Goal: Task Accomplishment & Management: Manage account settings

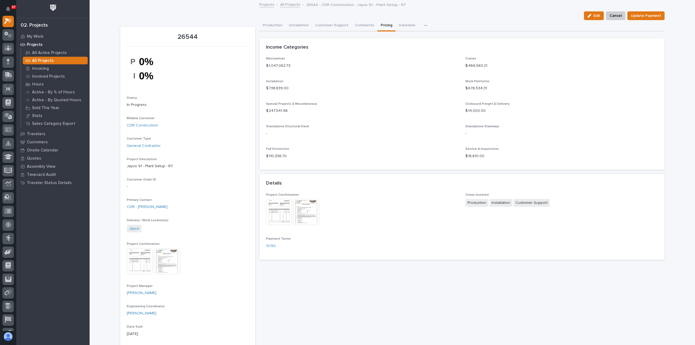
click at [288, 6] on link "All Projects" at bounding box center [290, 4] width 20 height 6
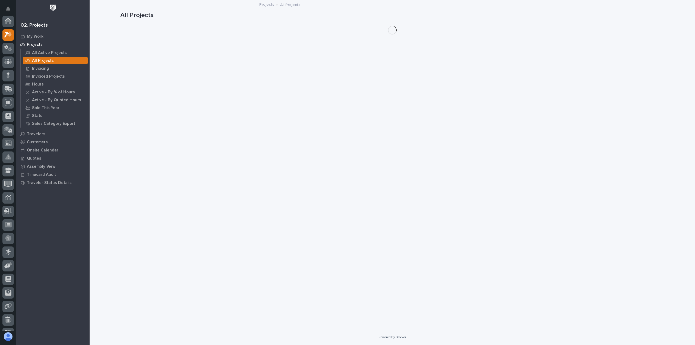
scroll to position [14, 0]
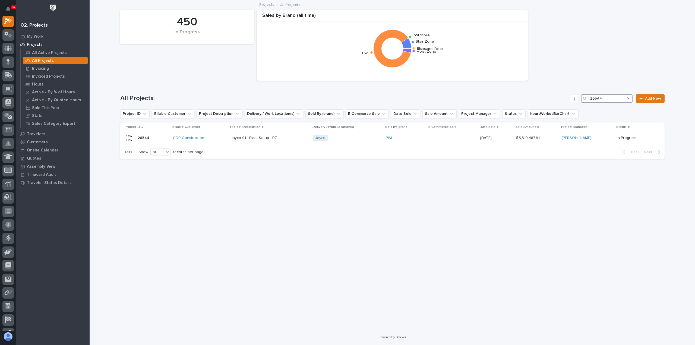
drag, startPoint x: 610, startPoint y: 99, endPoint x: 551, endPoint y: 97, distance: 58.4
click at [551, 97] on div "All Projects 26544 Add New" at bounding box center [392, 98] width 544 height 9
paste input "463"
type input "26463"
click at [222, 140] on div "Hoist & Crane Services" at bounding box center [202, 138] width 65 height 9
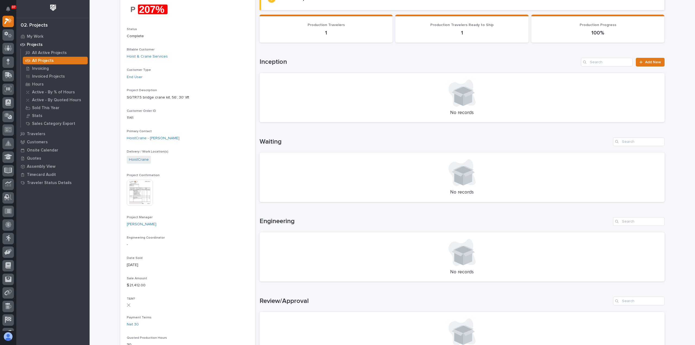
scroll to position [54, 0]
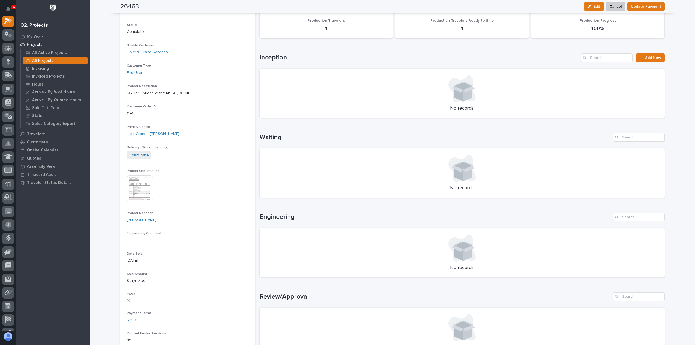
click at [139, 194] on img at bounding box center [140, 188] width 26 height 26
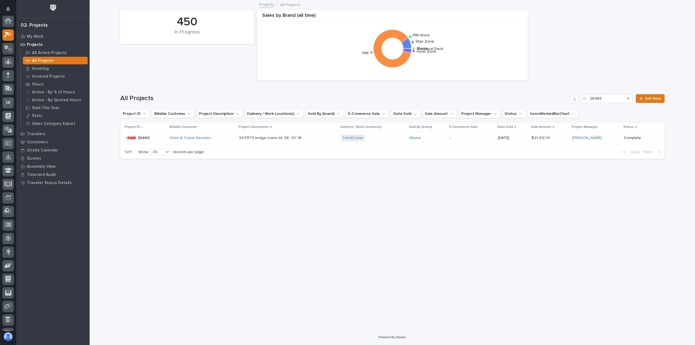
scroll to position [14, 0]
click at [315, 136] on p at bounding box center [286, 138] width 95 height 5
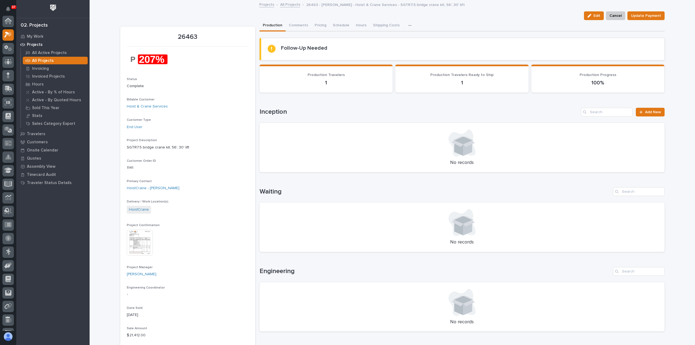
scroll to position [14, 0]
click at [315, 24] on button "Pricing" at bounding box center [320, 25] width 18 height 11
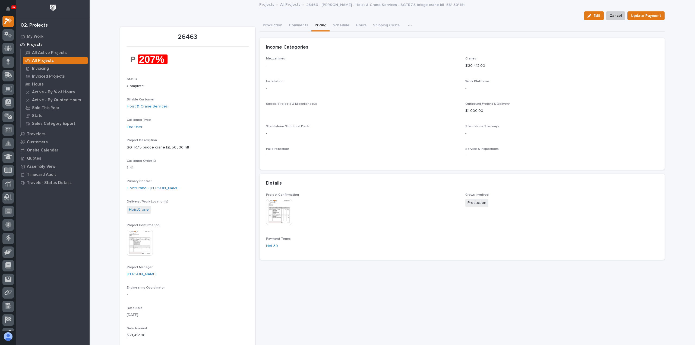
click at [275, 205] on img at bounding box center [279, 212] width 26 height 26
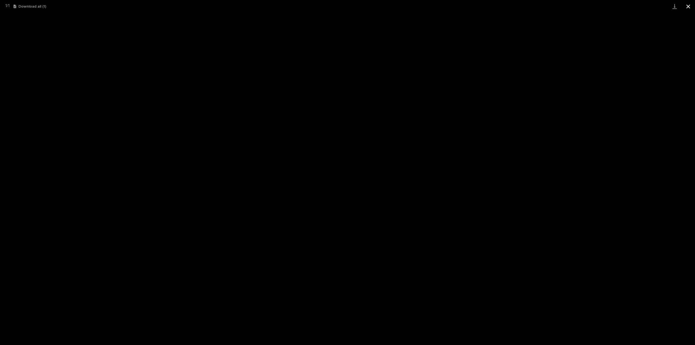
click at [689, 7] on button "Close gallery" at bounding box center [688, 6] width 14 height 13
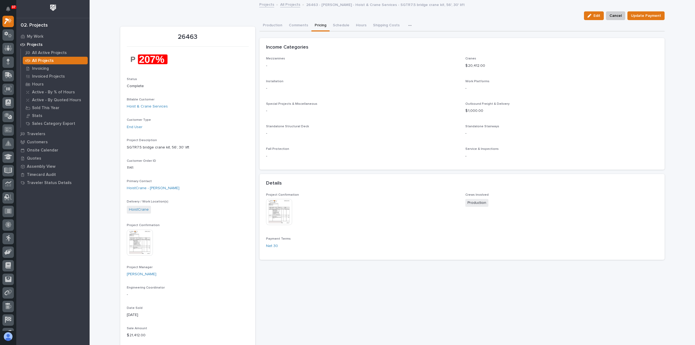
click at [140, 242] on img at bounding box center [140, 243] width 26 height 26
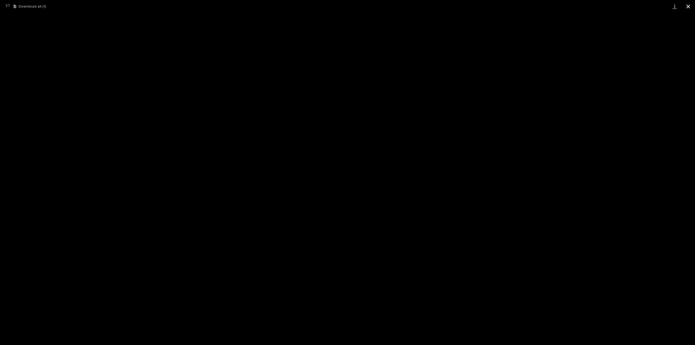
click at [689, 6] on button "Close gallery" at bounding box center [688, 6] width 14 height 13
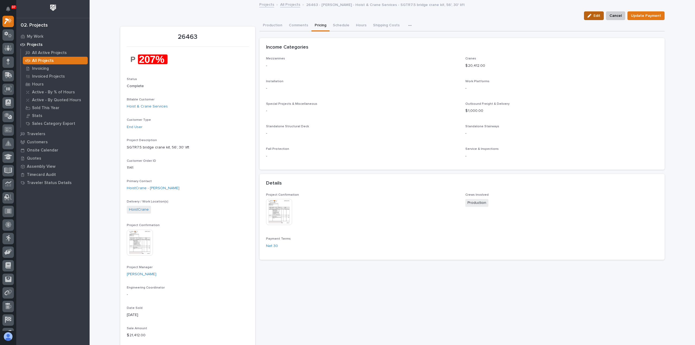
click at [594, 14] on span "Edit" at bounding box center [597, 15] width 7 height 5
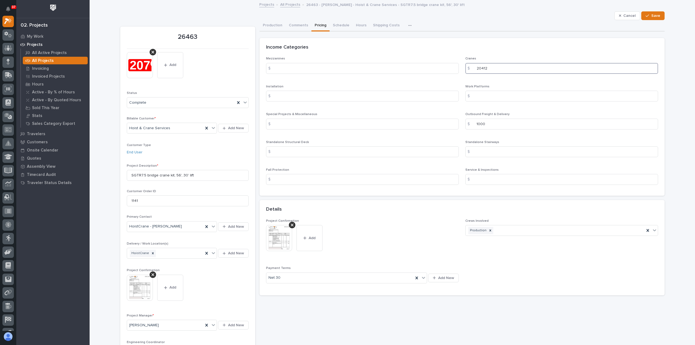
click at [481, 68] on input "20412" at bounding box center [561, 68] width 193 height 11
type input "20712"
drag, startPoint x: 500, startPoint y: 122, endPoint x: 434, endPoint y: 128, distance: 66.3
click at [434, 128] on div "Mezzanines $ Cranes $ 20712 Installation $ Work Platforms $ Special Projects & …" at bounding box center [462, 123] width 392 height 132
type input "1000"
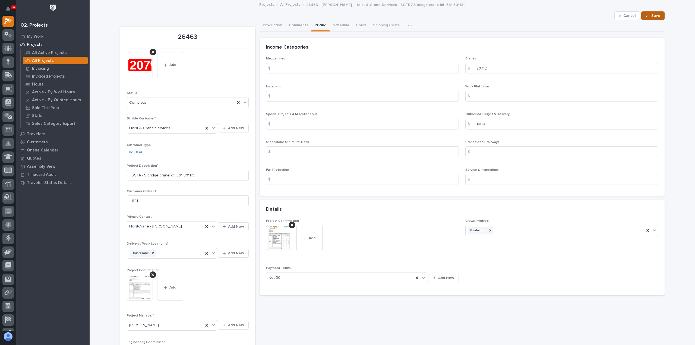
click at [656, 15] on span "Save" at bounding box center [655, 15] width 9 height 5
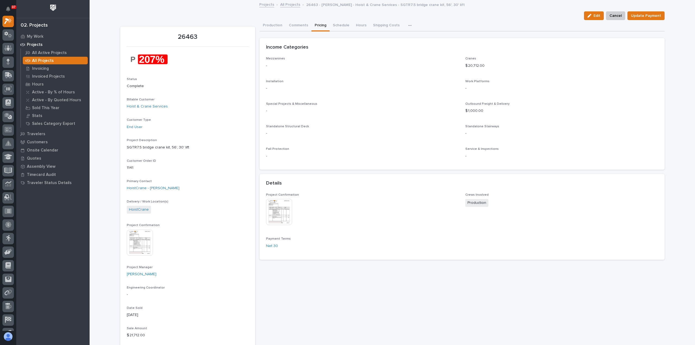
click at [284, 5] on link "All Projects" at bounding box center [290, 4] width 20 height 6
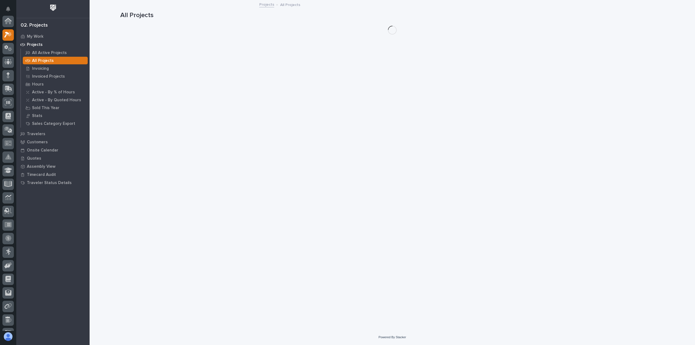
scroll to position [14, 0]
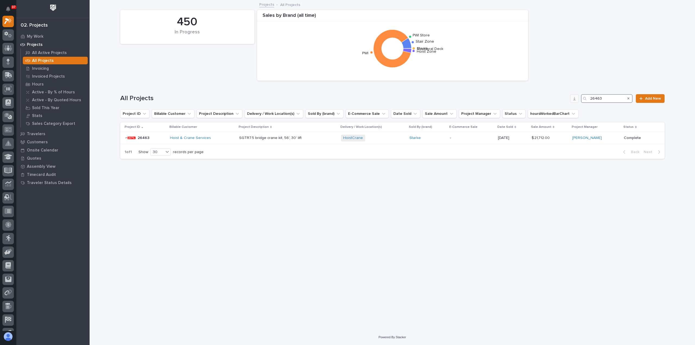
drag, startPoint x: 604, startPoint y: 100, endPoint x: 576, endPoint y: 96, distance: 28.5
click at [576, 96] on div "All Projects 26463 Add New" at bounding box center [392, 98] width 544 height 9
paste input "747"
type input "26747"
click at [310, 137] on div "Plant 2 - Patio Installation 1-Ton Crane w/ Anver Lifter Plant 2 - Patio Instal…" at bounding box center [279, 138] width 134 height 9
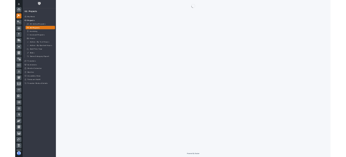
scroll to position [14, 0]
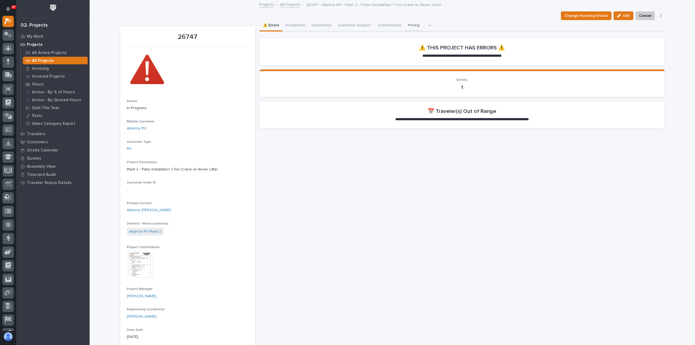
click at [408, 26] on button "Pricing" at bounding box center [414, 25] width 18 height 11
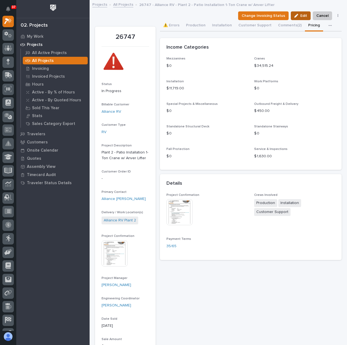
click at [300, 17] on span "Edit" at bounding box center [303, 15] width 7 height 5
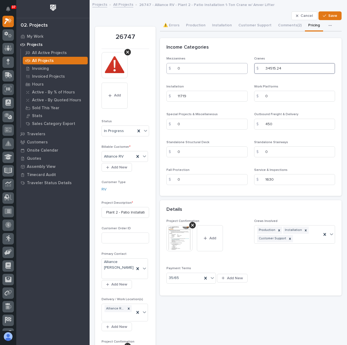
drag, startPoint x: 292, startPoint y: 69, endPoint x: 219, endPoint y: 64, distance: 73.7
click at [220, 65] on div "Mezzanines $ 0 Cranes $ 34515.24 Installation $ 11719 Work Platforms $ 0 Specia…" at bounding box center [250, 123] width 169 height 132
paste input "978.00"
type input "34978.00"
click at [328, 18] on span "Save" at bounding box center [332, 15] width 9 height 5
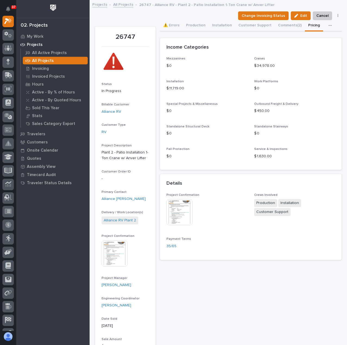
click at [103, 15] on div "Change Invoicing Status Edit Cancel Update Payment" at bounding box center [218, 15] width 247 height 9
click at [118, 5] on link "All Projects" at bounding box center [123, 4] width 20 height 6
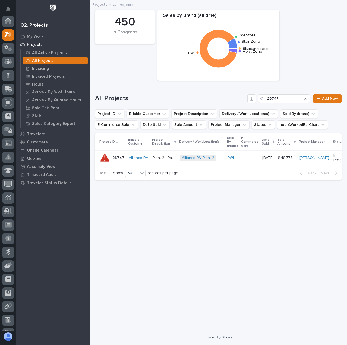
scroll to position [14, 0]
drag, startPoint x: 279, startPoint y: 97, endPoint x: 236, endPoint y: 96, distance: 43.2
click at [236, 96] on div "All Projects 26747 Add New" at bounding box center [218, 98] width 247 height 9
paste input "675"
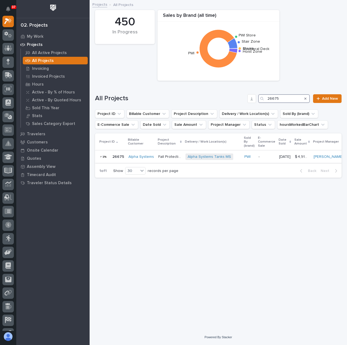
type input "26675"
click at [258, 156] on p "-" at bounding box center [266, 156] width 16 height 5
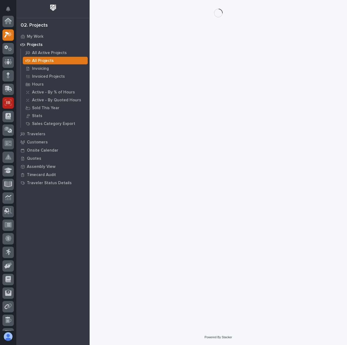
scroll to position [14, 0]
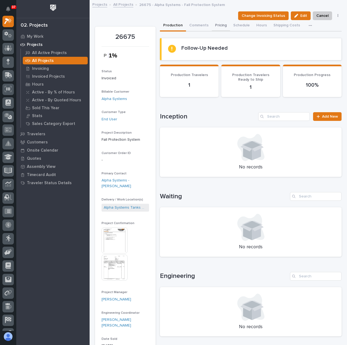
click at [219, 24] on button "Pricing" at bounding box center [221, 25] width 18 height 11
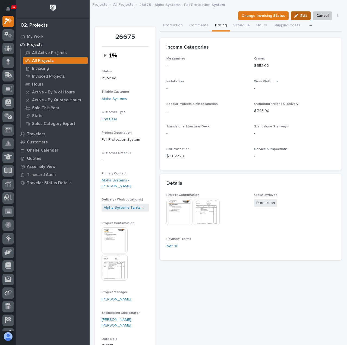
click at [300, 14] on span "Edit" at bounding box center [303, 15] width 7 height 5
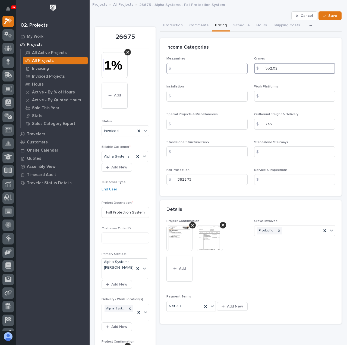
drag, startPoint x: 286, startPoint y: 68, endPoint x: 215, endPoint y: 69, distance: 70.9
click at [216, 69] on div "Mezzanines $ Cranes $ 552.02 Installation $ Work Platforms $ Special Projects &…" at bounding box center [250, 123] width 169 height 132
drag, startPoint x: 197, startPoint y: 178, endPoint x: 158, endPoint y: 177, distance: 39.1
paste input "4216.00"
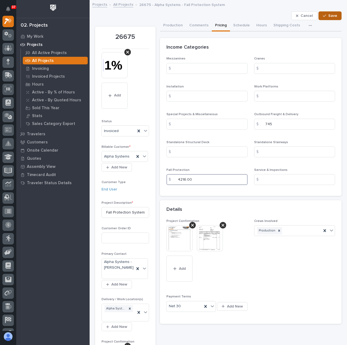
type input "4216.00"
click at [332, 18] on button "Save" at bounding box center [329, 15] width 23 height 9
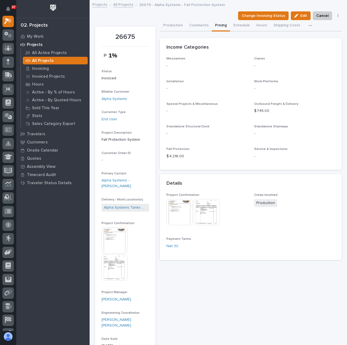
click at [121, 4] on link "All Projects" at bounding box center [123, 4] width 20 height 6
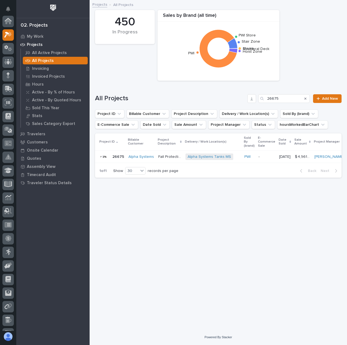
scroll to position [14, 0]
drag, startPoint x: 287, startPoint y: 98, endPoint x: 231, endPoint y: 94, distance: 55.8
click at [232, 94] on div "All Projects 26675 Add New" at bounding box center [218, 98] width 247 height 9
paste input "831"
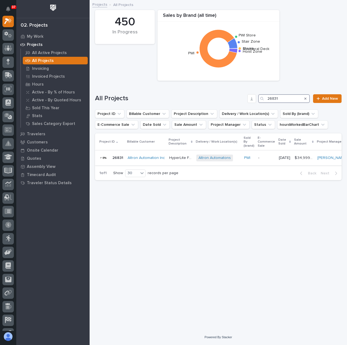
type input "26831"
click at [172, 158] on p "HyperLite Freestanding Crane" at bounding box center [181, 157] width 24 height 6
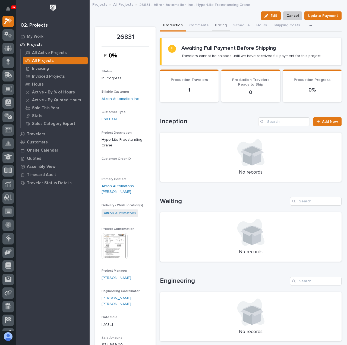
click at [220, 25] on button "Pricing" at bounding box center [221, 25] width 18 height 11
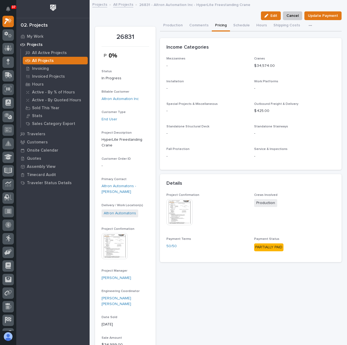
click at [124, 4] on link "All Projects" at bounding box center [123, 4] width 20 height 6
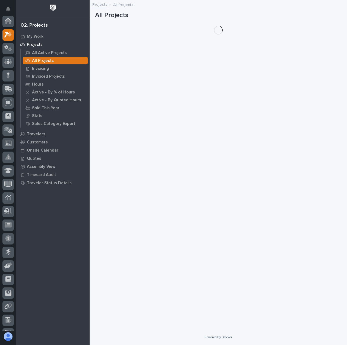
scroll to position [14, 0]
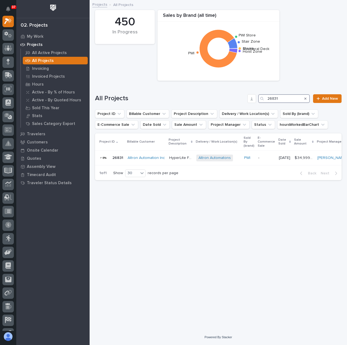
drag, startPoint x: 288, startPoint y: 100, endPoint x: 248, endPoint y: 106, distance: 40.8
click at [261, 102] on div "26831" at bounding box center [284, 98] width 52 height 9
paste input "665"
type input "26665"
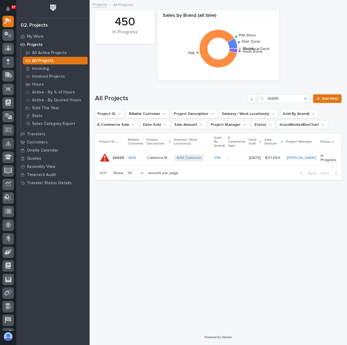
click at [235, 160] on div "-" at bounding box center [237, 157] width 16 height 9
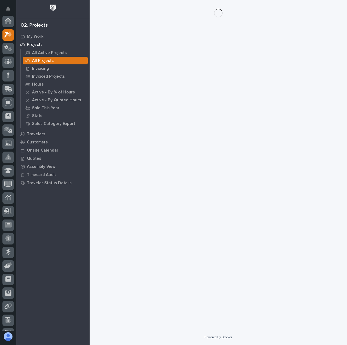
scroll to position [14, 0]
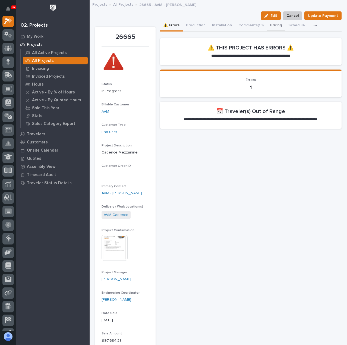
click at [272, 25] on button "Pricing" at bounding box center [276, 25] width 18 height 11
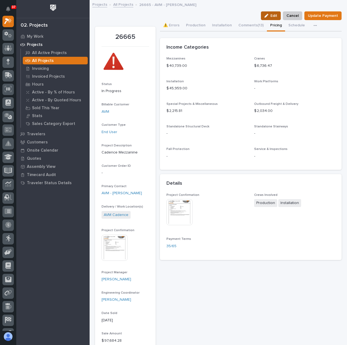
click at [267, 15] on div "button" at bounding box center [267, 16] width 6 height 4
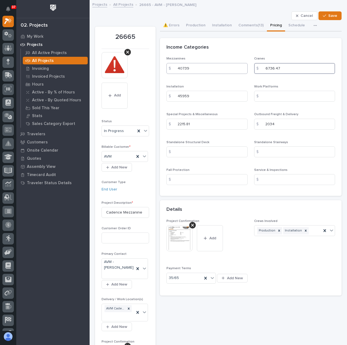
drag, startPoint x: 295, startPoint y: 66, endPoint x: 224, endPoint y: 68, distance: 71.5
click at [224, 68] on div "Mezzanines $ 40739 Cranes $ 6736.47 Installation $ 45959 Work Platforms $ Speci…" at bounding box center [250, 123] width 169 height 132
drag, startPoint x: 194, startPoint y: 73, endPoint x: 96, endPoint y: 65, distance: 97.5
paste input "50649.00"
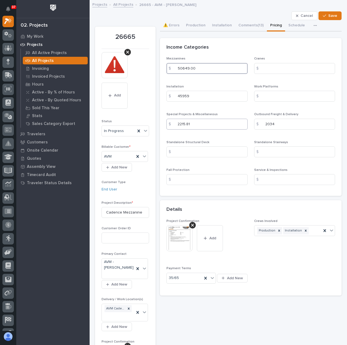
type input "50649.00"
drag, startPoint x: 195, startPoint y: 125, endPoint x: 63, endPoint y: 115, distance: 132.6
click at [328, 14] on span "Save" at bounding box center [332, 15] width 9 height 5
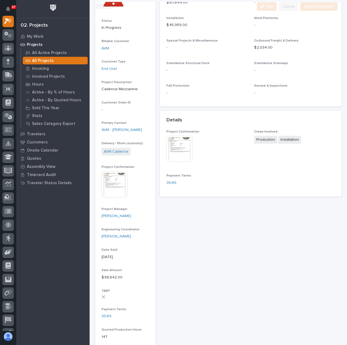
scroll to position [109, 0]
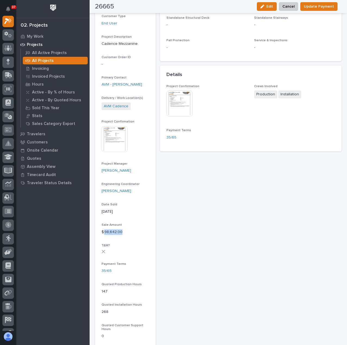
drag, startPoint x: 121, startPoint y: 232, endPoint x: 105, endPoint y: 236, distance: 16.7
click at [105, 236] on div "Sale Amount $ 98,642.00" at bounding box center [126, 231] width 48 height 16
copy p "98,642.00"
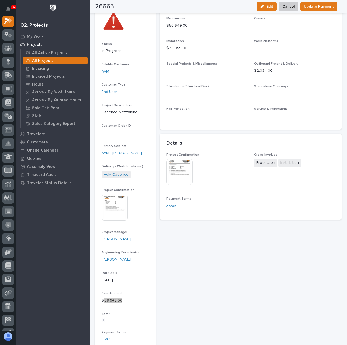
scroll to position [0, 0]
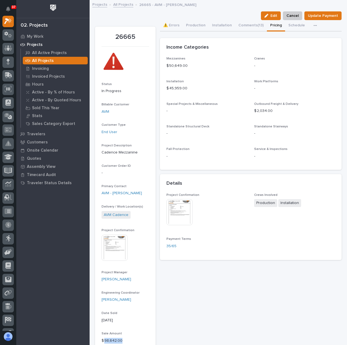
click at [127, 5] on link "All Projects" at bounding box center [123, 4] width 20 height 6
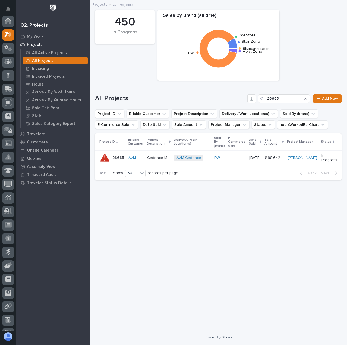
scroll to position [14, 0]
drag, startPoint x: 293, startPoint y: 100, endPoint x: 213, endPoint y: 95, distance: 79.9
click at [227, 96] on div "All Projects 26665 Add New" at bounding box center [218, 98] width 247 height 9
paste input "29"
type input "26629"
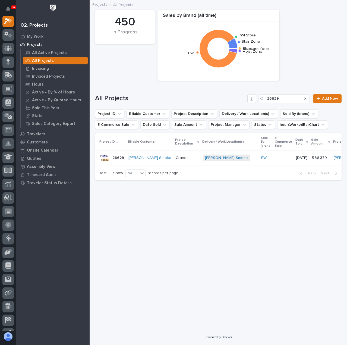
click at [176, 159] on p "Cranes" at bounding box center [183, 157] width 14 height 6
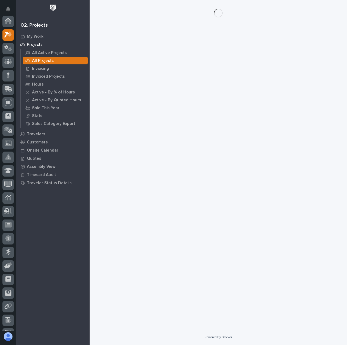
scroll to position [14, 0]
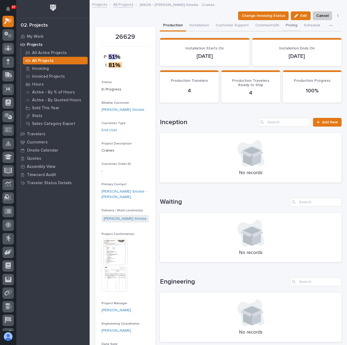
click at [287, 24] on button "Pricing" at bounding box center [291, 25] width 18 height 11
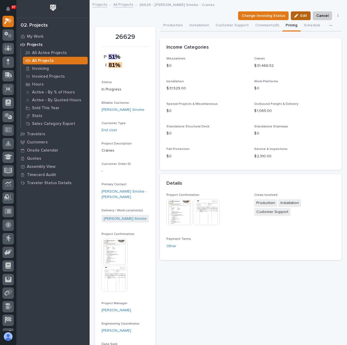
click at [295, 15] on div "button" at bounding box center [297, 16] width 6 height 4
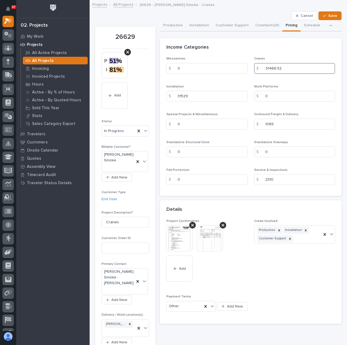
drag, startPoint x: 306, startPoint y: 65, endPoint x: 178, endPoint y: 62, distance: 128.4
click at [179, 63] on div "Mezzanines $ 0 Cranes $ 31466.52 Installation $ 31529 Work Platforms $ 0 Specia…" at bounding box center [250, 123] width 169 height 132
paste input "2096.00"
type input "32096.00"
click at [328, 16] on span "Save" at bounding box center [332, 15] width 9 height 5
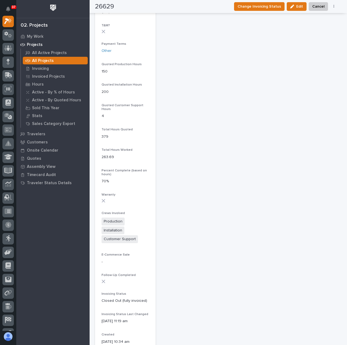
scroll to position [289, 0]
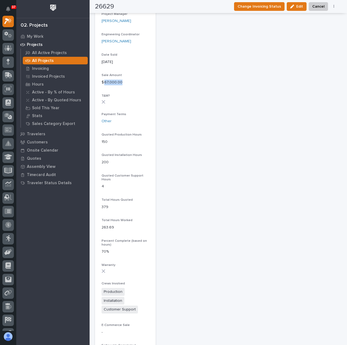
drag, startPoint x: 125, startPoint y: 81, endPoint x: 104, endPoint y: 83, distance: 20.7
click at [104, 83] on p "$ 67,000.00" at bounding box center [126, 83] width 48 height 6
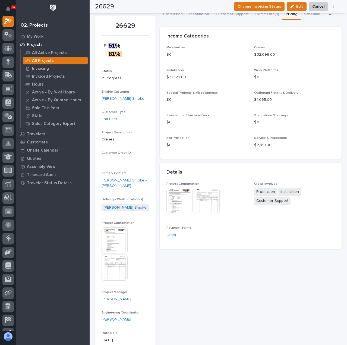
scroll to position [0, 0]
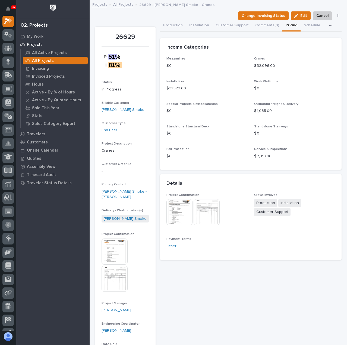
click at [118, 5] on link "All Projects" at bounding box center [123, 4] width 20 height 6
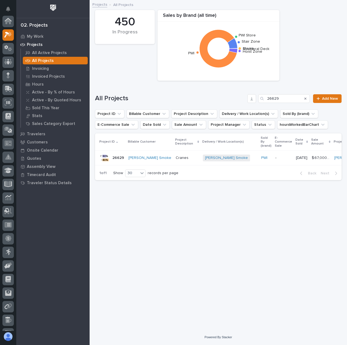
scroll to position [14, 0]
drag, startPoint x: 287, startPoint y: 97, endPoint x: 208, endPoint y: 93, distance: 78.6
click at [214, 93] on div "All Projects 26629 Add New" at bounding box center [218, 96] width 247 height 26
paste input "834"
type input "26834"
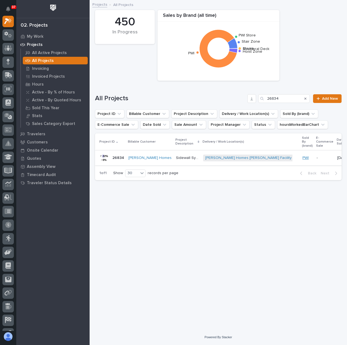
click at [302, 156] on link "PWI" at bounding box center [305, 158] width 6 height 5
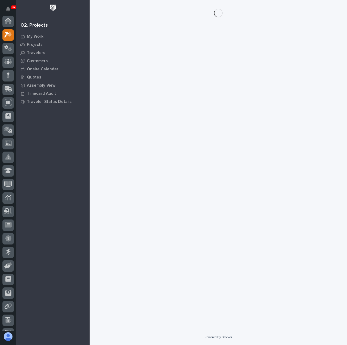
scroll to position [14, 0]
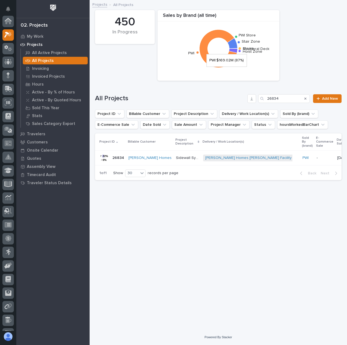
scroll to position [14, 0]
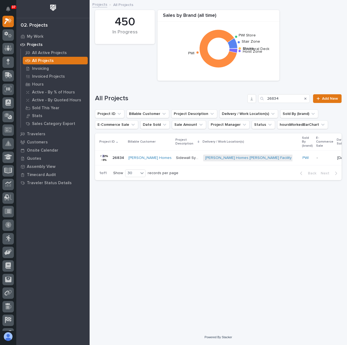
click at [317, 157] on p "-" at bounding box center [325, 158] width 16 height 5
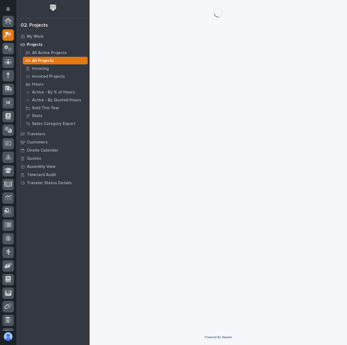
scroll to position [14, 0]
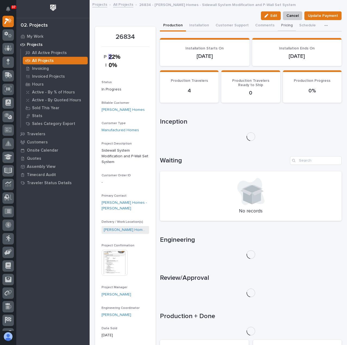
click at [279, 22] on button "Pricing" at bounding box center [287, 25] width 18 height 11
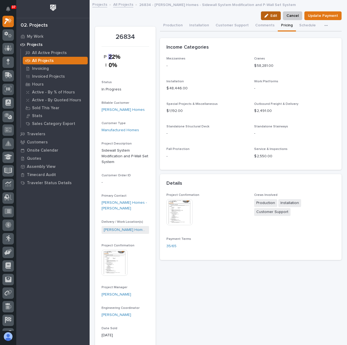
click at [263, 13] on button "Edit" at bounding box center [271, 15] width 20 height 9
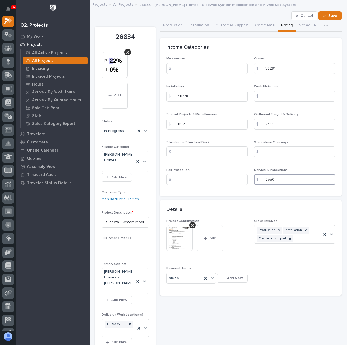
drag, startPoint x: 289, startPoint y: 180, endPoint x: 180, endPoint y: 168, distance: 109.5
click at [180, 168] on div "Mezzanines $ Cranes $ 58281 Installation $ 48446 Work Platforms $ Special Proje…" at bounding box center [250, 123] width 169 height 132
drag, startPoint x: 200, startPoint y: 122, endPoint x: 78, endPoint y: 112, distance: 122.6
drag, startPoint x: 285, startPoint y: 68, endPoint x: 232, endPoint y: 68, distance: 52.9
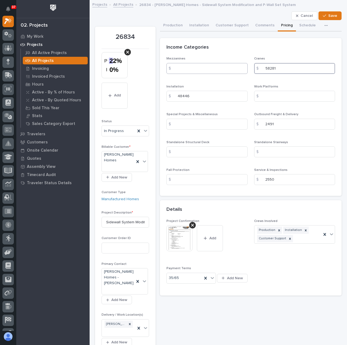
click at [233, 68] on div "Mezzanines $ Cranes $ 58281 Installation $ 48446 Work Platforms $ Special Proje…" at bounding box center [250, 123] width 169 height 132
paste input "60551.00"
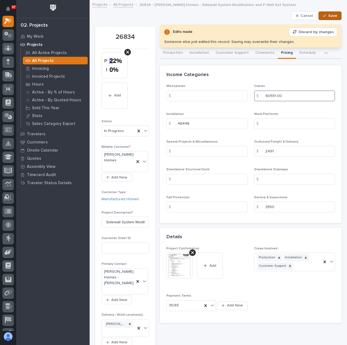
type input "60551.00"
click at [328, 17] on span "Save" at bounding box center [332, 15] width 9 height 5
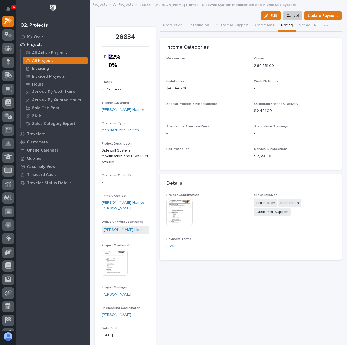
click at [119, 6] on link "All Projects" at bounding box center [123, 4] width 20 height 6
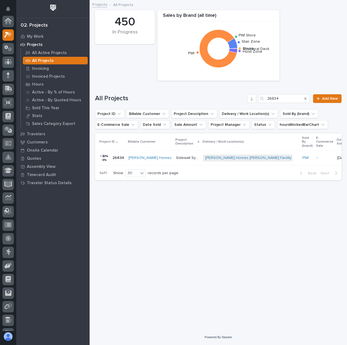
scroll to position [14, 0]
drag, startPoint x: 285, startPoint y: 99, endPoint x: 213, endPoint y: 100, distance: 72.2
click at [217, 99] on div "All Projects 26834 Add New" at bounding box center [218, 98] width 247 height 9
paste input "789"
type input "26789"
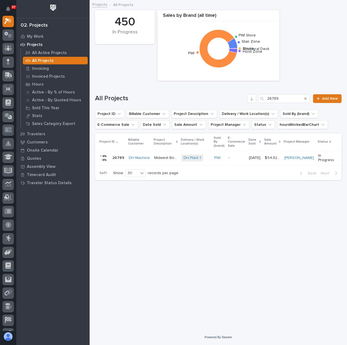
click at [237, 157] on p "-" at bounding box center [236, 158] width 16 height 5
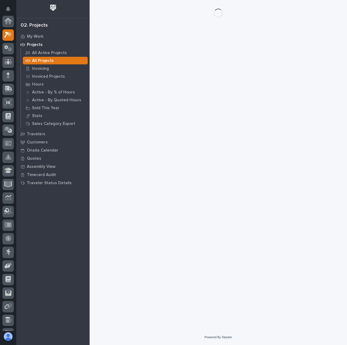
scroll to position [14, 0]
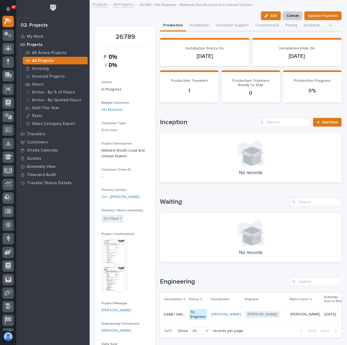
drag, startPoint x: 286, startPoint y: 24, endPoint x: 318, endPoint y: 28, distance: 32.5
click at [286, 24] on button "Pricing" at bounding box center [291, 25] width 18 height 11
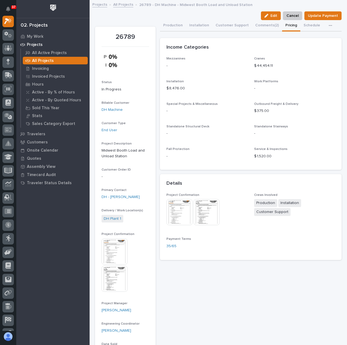
click at [268, 18] on button "Edit" at bounding box center [271, 15] width 20 height 9
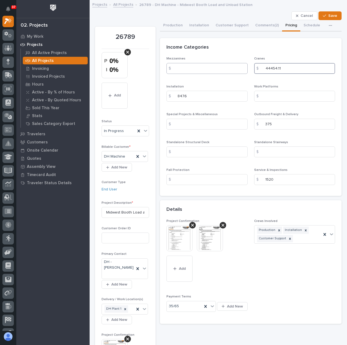
drag, startPoint x: 283, startPoint y: 69, endPoint x: 225, endPoint y: 71, distance: 58.1
click at [225, 71] on div "Mezzanines $ Cranes $ 44454.11 Installation $ 8476 Work Platforms $ Special Pro…" at bounding box center [250, 123] width 169 height 132
paste input "983.00"
type input "44983.00"
click at [328, 15] on span "Save" at bounding box center [332, 15] width 9 height 5
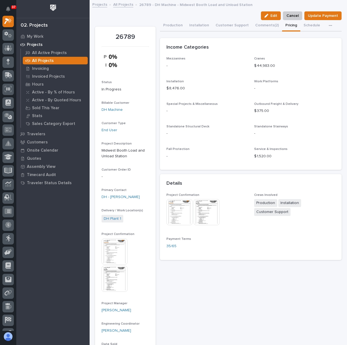
click at [120, 6] on link "All Projects" at bounding box center [123, 4] width 20 height 6
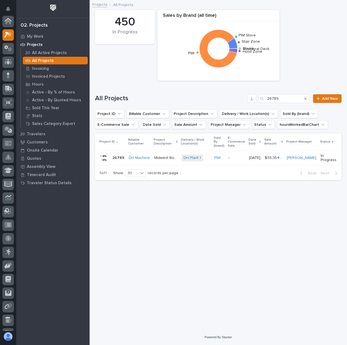
scroll to position [14, 0]
drag, startPoint x: 288, startPoint y: 101, endPoint x: 236, endPoint y: 101, distance: 52.1
click at [239, 101] on div "All Projects 26789 Add New" at bounding box center [218, 98] width 247 height 9
paste input "73"
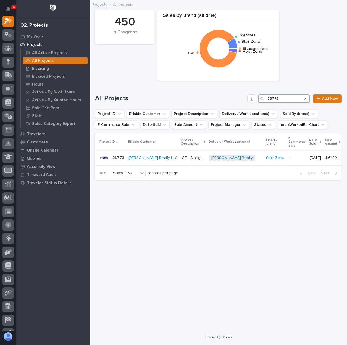
type input "26773"
click at [289, 156] on p "-" at bounding box center [297, 158] width 16 height 5
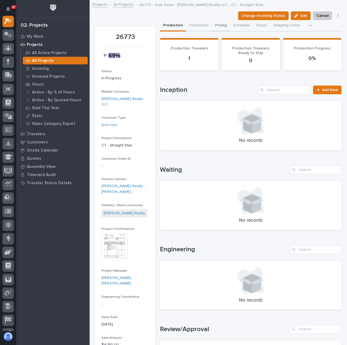
click at [215, 26] on button "Pricing" at bounding box center [221, 25] width 18 height 11
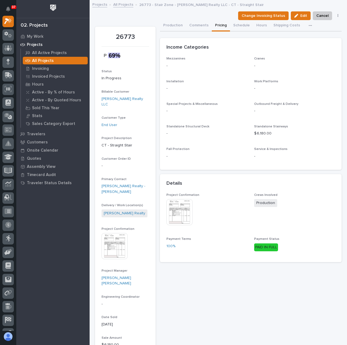
click at [108, 241] on img at bounding box center [115, 246] width 26 height 26
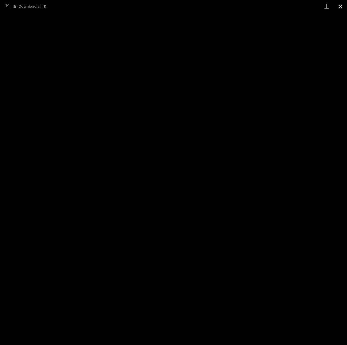
click at [340, 5] on button "Close gallery" at bounding box center [340, 6] width 14 height 13
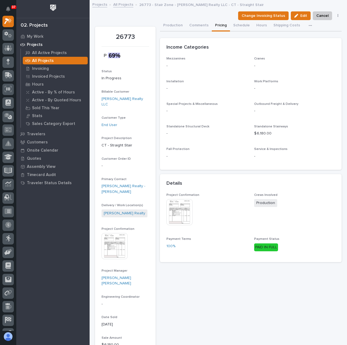
click at [162, 213] on div "Project Confirmation This file cannot be opened Download File Crews Involved Pr…" at bounding box center [251, 227] width 182 height 69
click at [185, 213] on img at bounding box center [179, 212] width 26 height 26
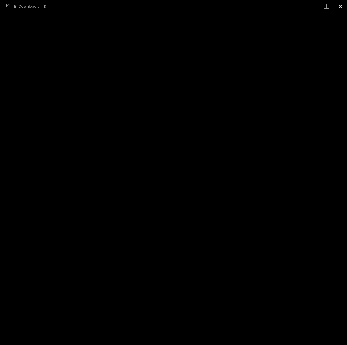
click at [339, 6] on button "Close gallery" at bounding box center [340, 6] width 14 height 13
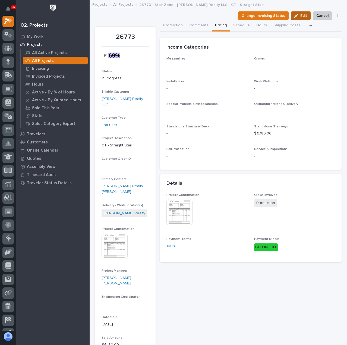
click at [296, 13] on button "Edit" at bounding box center [301, 15] width 20 height 9
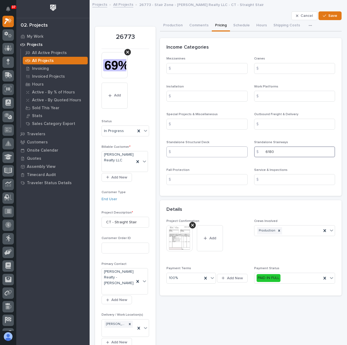
drag, startPoint x: 276, startPoint y: 152, endPoint x: 238, endPoint y: 148, distance: 38.5
click at [238, 149] on div "Mezzanines $ Cranes $ Installation $ Work Platforms $ Special Projects & Miscel…" at bounding box center [250, 123] width 169 height 132
paste input "5777.0"
type input "5777.00"
click at [280, 128] on input at bounding box center [294, 124] width 81 height 11
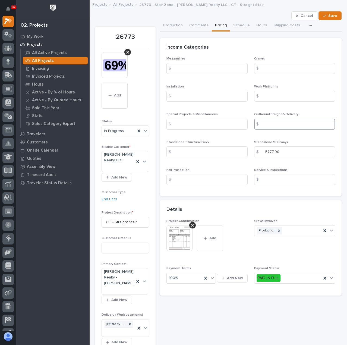
paste input "563.00"
type input "563.00"
click at [323, 14] on div "button" at bounding box center [325, 16] width 5 height 4
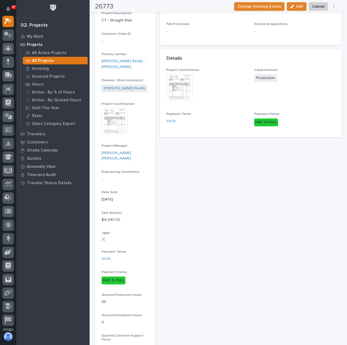
scroll to position [136, 0]
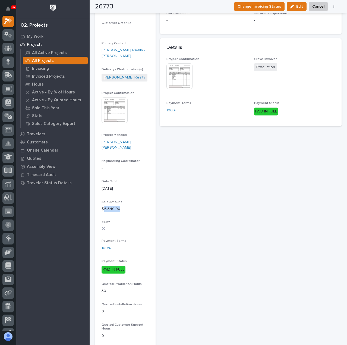
drag, startPoint x: 124, startPoint y: 197, endPoint x: 105, endPoint y: 200, distance: 19.2
click at [105, 206] on p "$ 6,340.00" at bounding box center [126, 209] width 48 height 6
copy p "6,340.00"
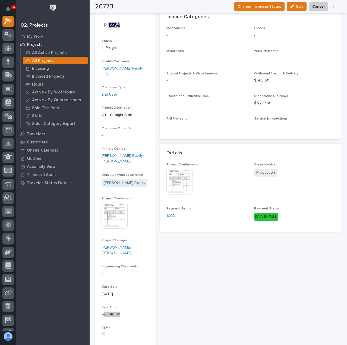
scroll to position [0, 0]
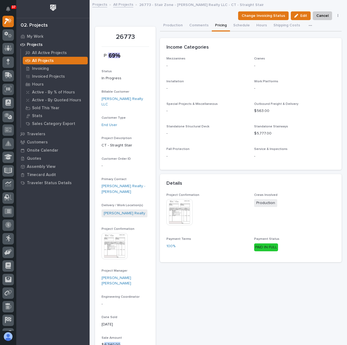
click at [121, 3] on link "All Projects" at bounding box center [123, 4] width 20 height 6
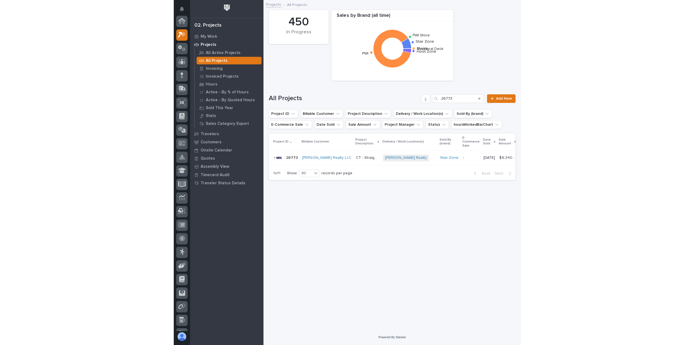
scroll to position [14, 0]
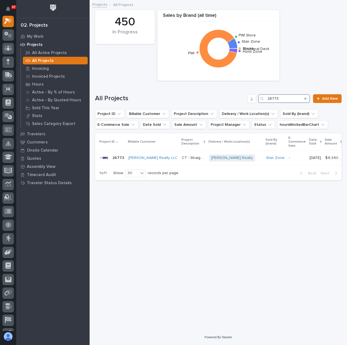
drag, startPoint x: 279, startPoint y: 99, endPoint x: 244, endPoint y: 96, distance: 34.8
click at [245, 96] on div "All Projects 26773 Add New" at bounding box center [218, 98] width 247 height 9
paste input "89"
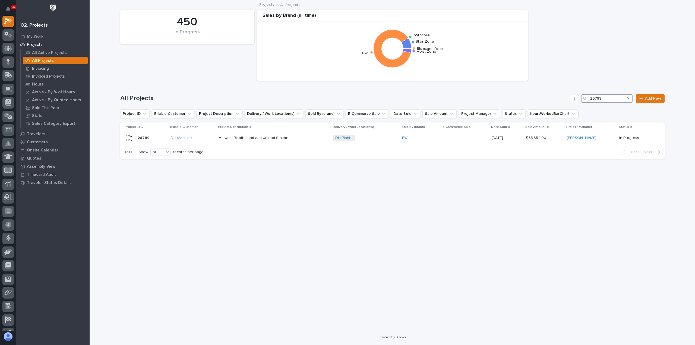
drag, startPoint x: 614, startPoint y: 98, endPoint x: 431, endPoint y: 92, distance: 182.5
click at [457, 93] on div "All Projects 26789 Add New" at bounding box center [392, 96] width 544 height 26
paste input "45"
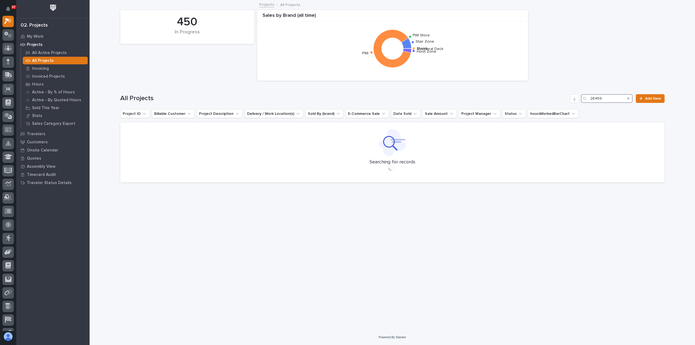
type input "26459"
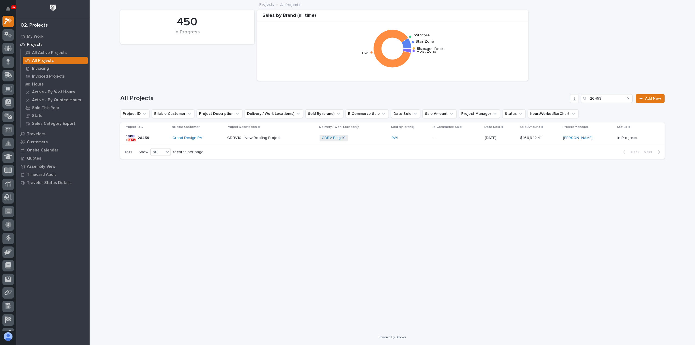
click at [293, 140] on div "GDRV10 - New Roofing Project GDRV10 - New Roofing Project" at bounding box center [271, 138] width 88 height 9
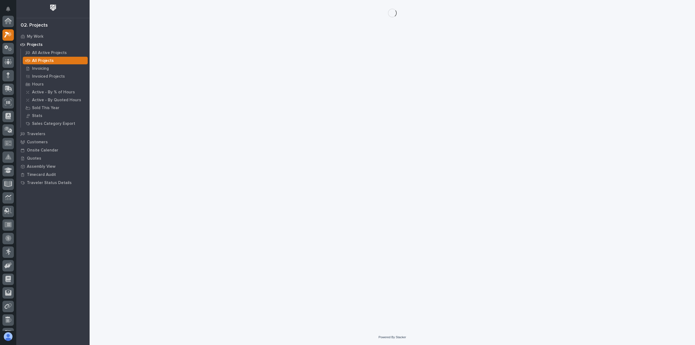
scroll to position [14, 0]
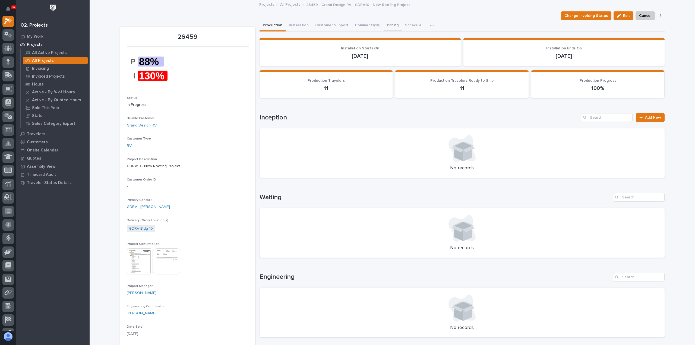
click at [387, 24] on button "Pricing" at bounding box center [393, 25] width 18 height 11
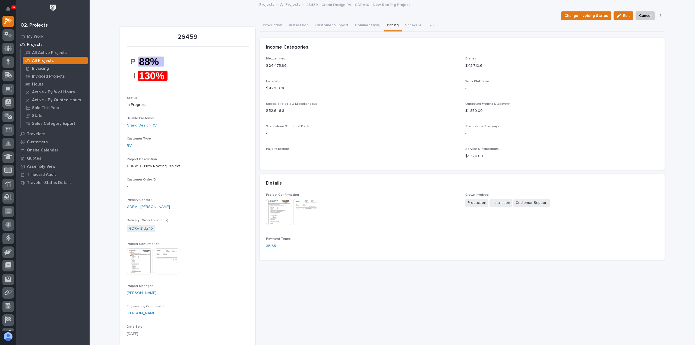
drag, startPoint x: 621, startPoint y: 17, endPoint x: 589, endPoint y: 76, distance: 67.2
click at [621, 17] on div "button" at bounding box center [620, 16] width 6 height 4
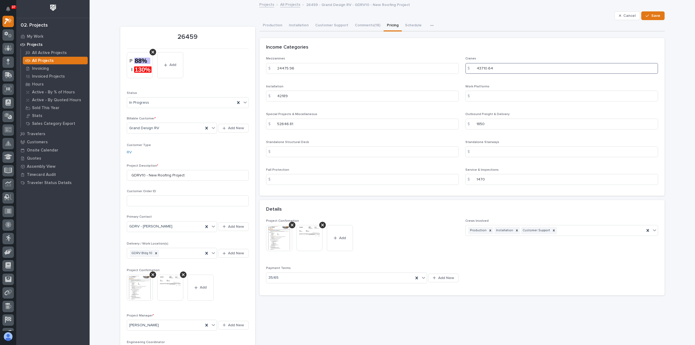
click at [526, 69] on input "43710.64" at bounding box center [561, 68] width 193 height 11
drag, startPoint x: 500, startPoint y: 69, endPoint x: 405, endPoint y: 60, distance: 94.9
click at [405, 60] on div "Mezzanines $ 24475.96 Cranes $ 43710.64 Installation $ 42189 Work Platforms $ S…" at bounding box center [462, 123] width 392 height 132
paste input "5341.00"
type input "45341.00"
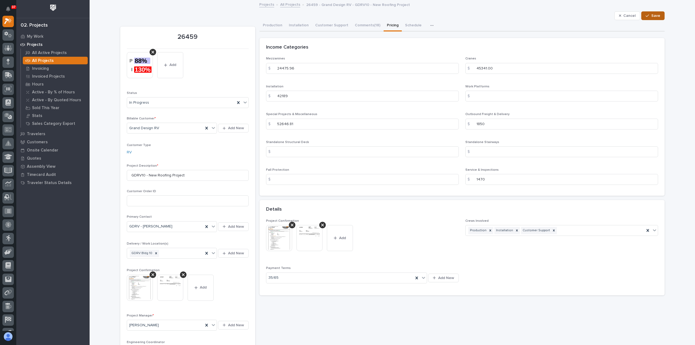
click at [649, 16] on div "button" at bounding box center [648, 16] width 5 height 4
